Goal: Task Accomplishment & Management: Use online tool/utility

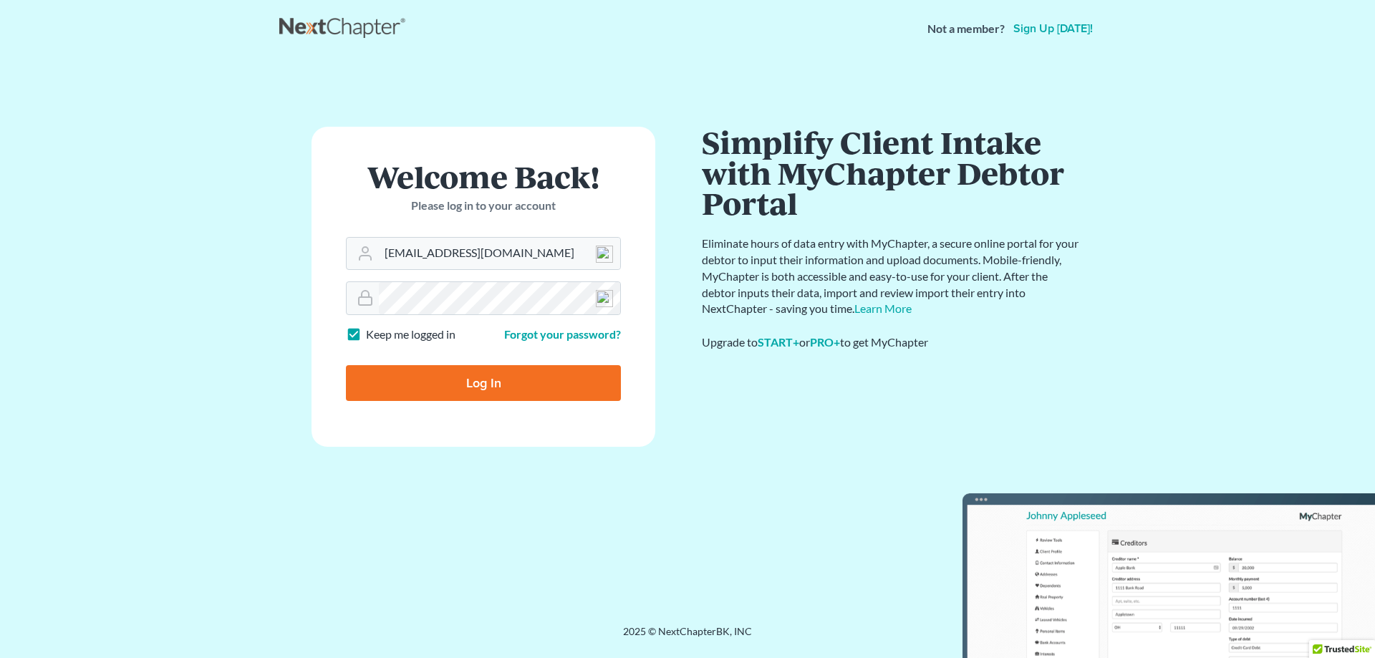
click at [520, 386] on input "Log In" at bounding box center [483, 383] width 275 height 36
type input "Thinking..."
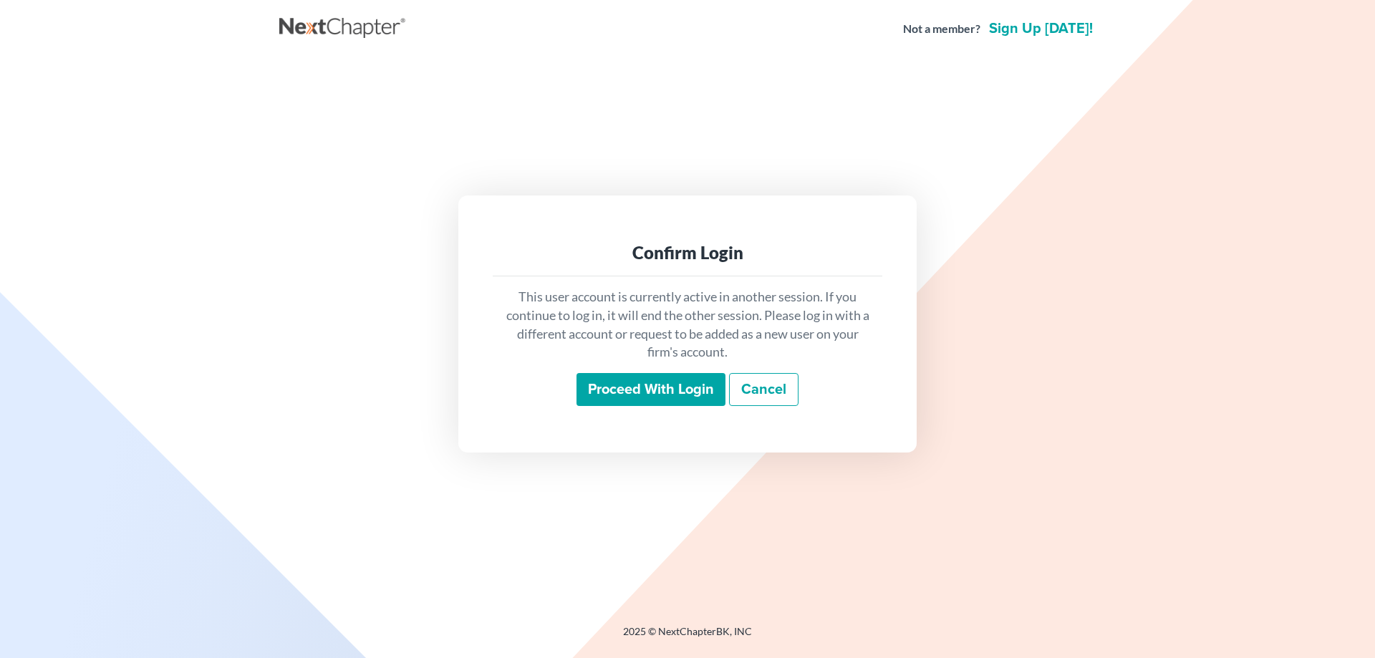
click at [598, 395] on input "Proceed with login" at bounding box center [650, 389] width 149 height 33
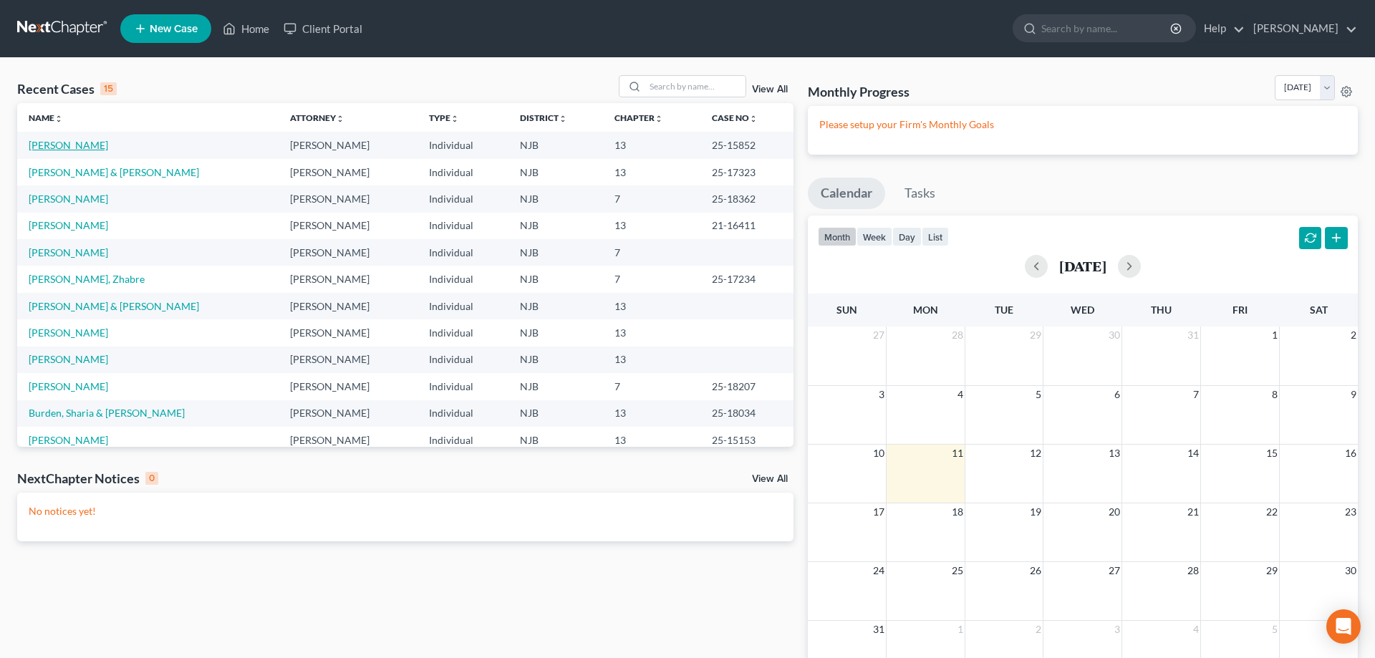
click at [76, 148] on link "Tinklepaugh, Stevie" at bounding box center [68, 145] width 79 height 12
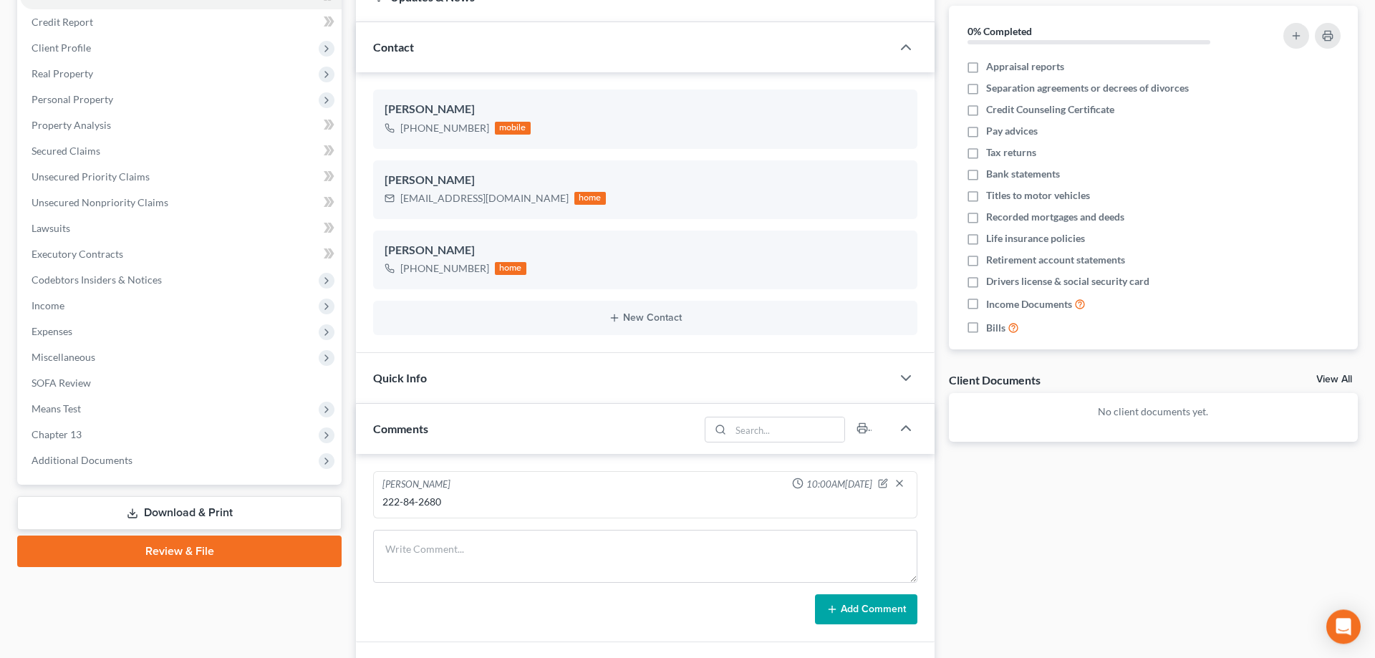
scroll to position [135, 0]
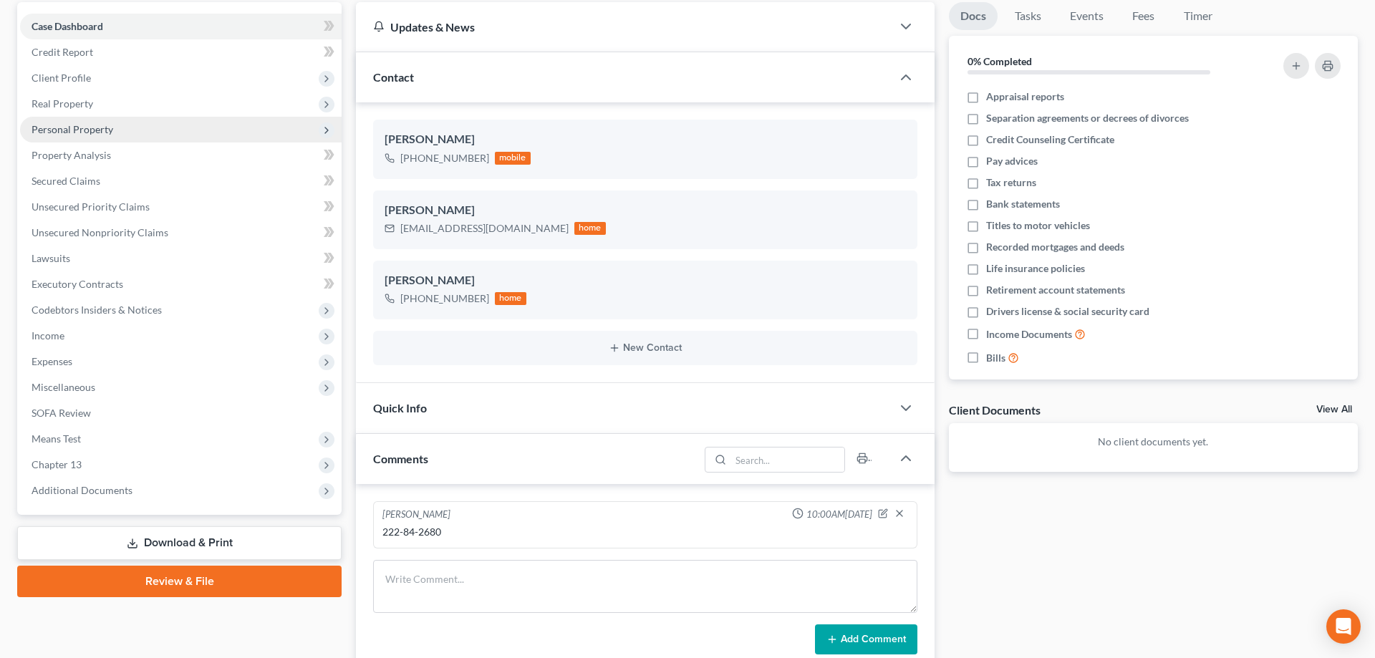
click at [117, 128] on span "Personal Property" at bounding box center [181, 130] width 322 height 26
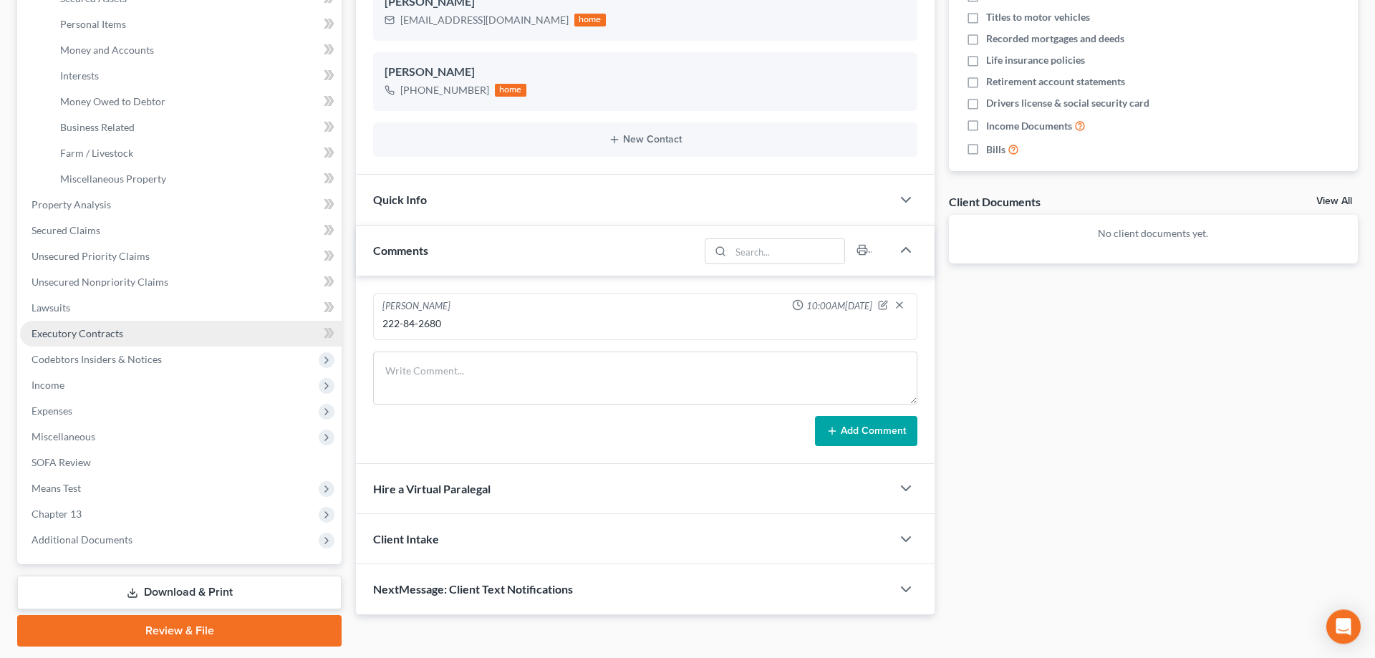
scroll to position [354, 0]
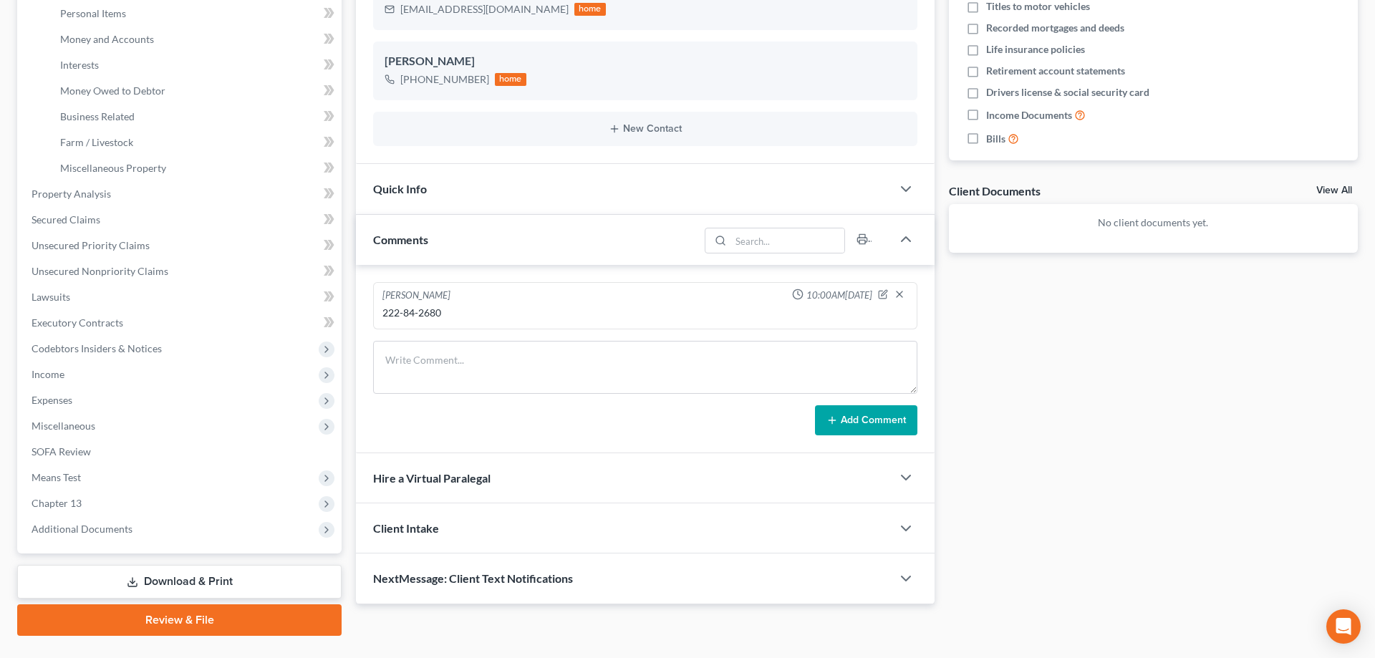
click at [246, 584] on link "Download & Print" at bounding box center [179, 582] width 324 height 34
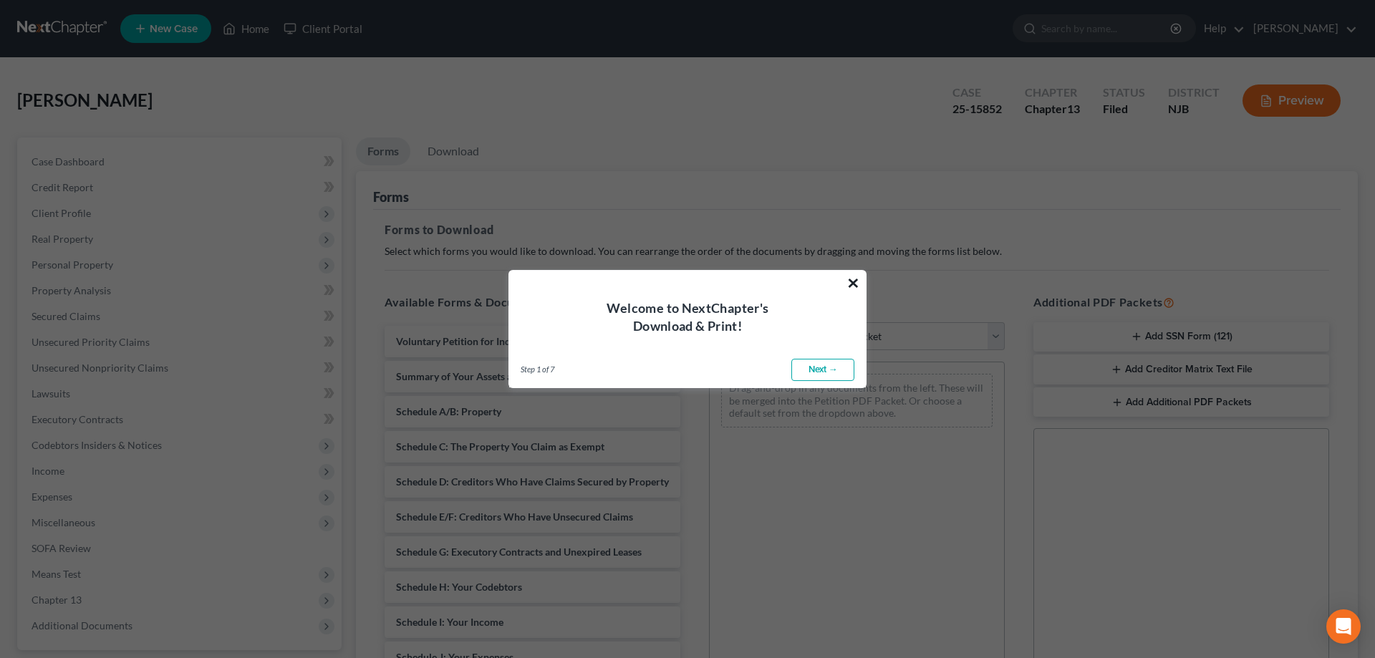
click at [854, 283] on button "×" at bounding box center [853, 282] width 14 height 23
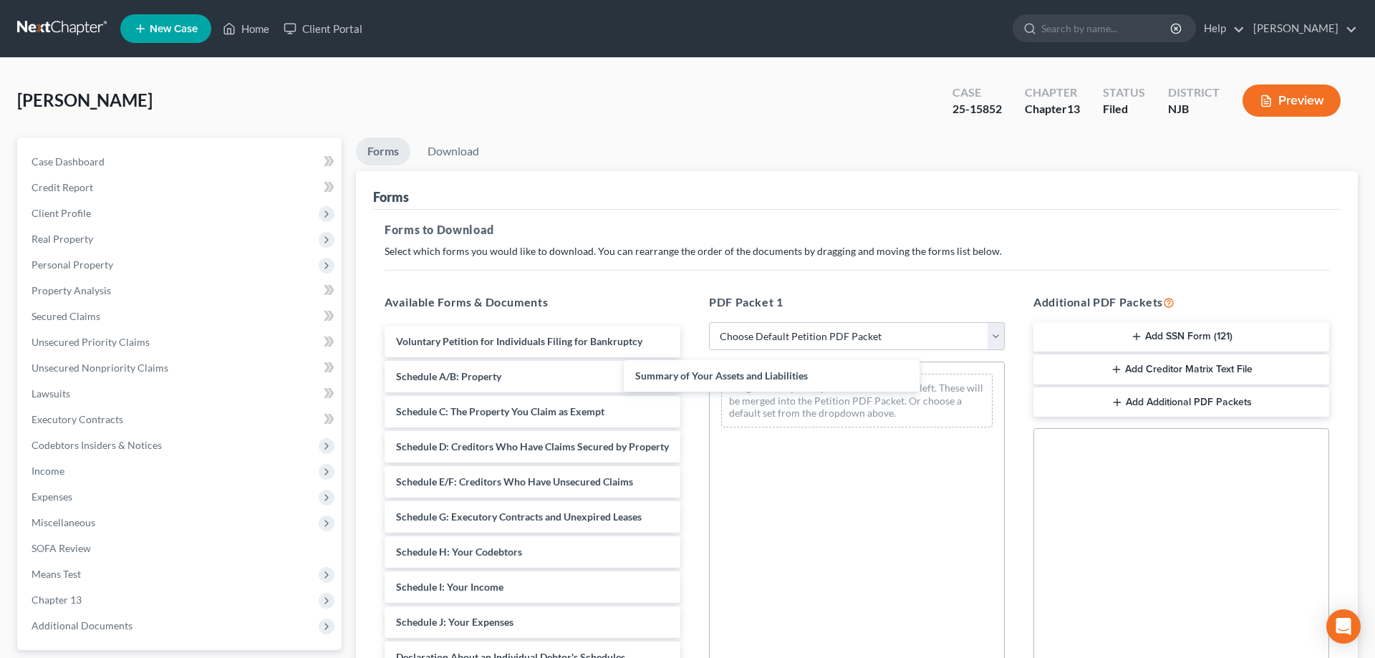
drag, startPoint x: 614, startPoint y: 385, endPoint x: 861, endPoint y: 377, distance: 247.2
click at [692, 385] on div "Summary of Your Assets and Liabilities Voluntary Petition for Individuals Filin…" at bounding box center [532, 619] width 319 height 586
